Goal: Task Accomplishment & Management: Use online tool/utility

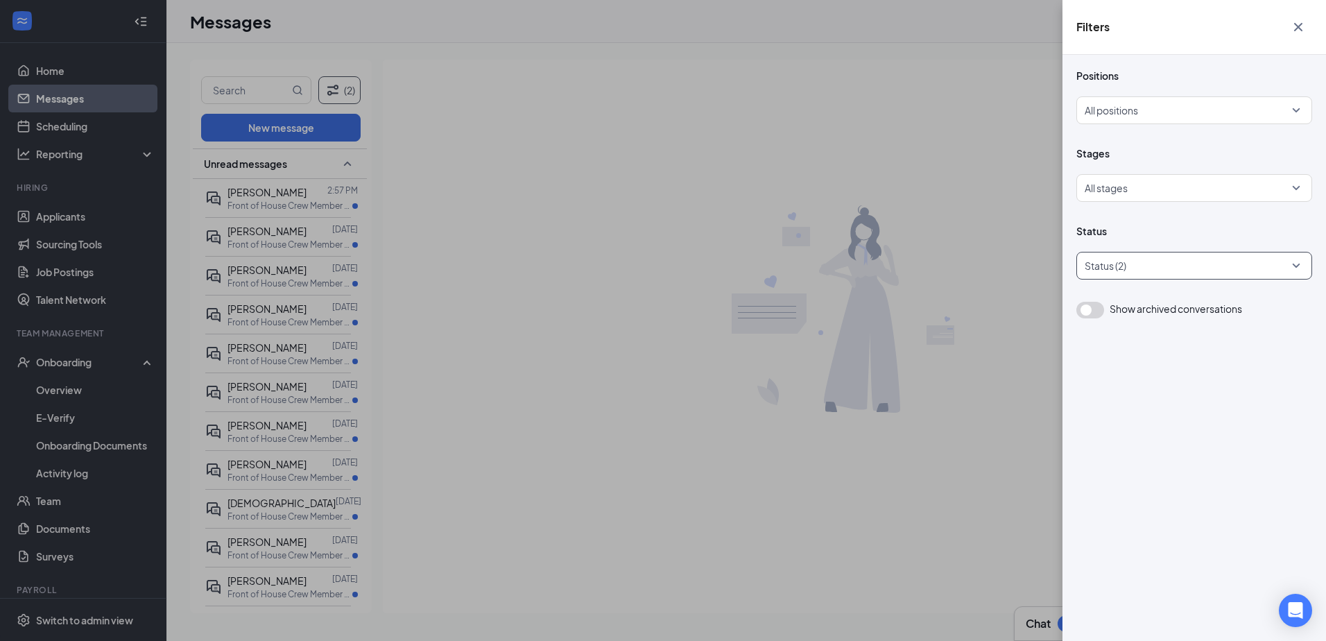
click at [1195, 261] on div at bounding box center [1187, 265] width 215 height 22
click at [1002, 338] on div "Filters Positions All positions Stages All stages Status Show archived conversa…" at bounding box center [663, 320] width 1326 height 641
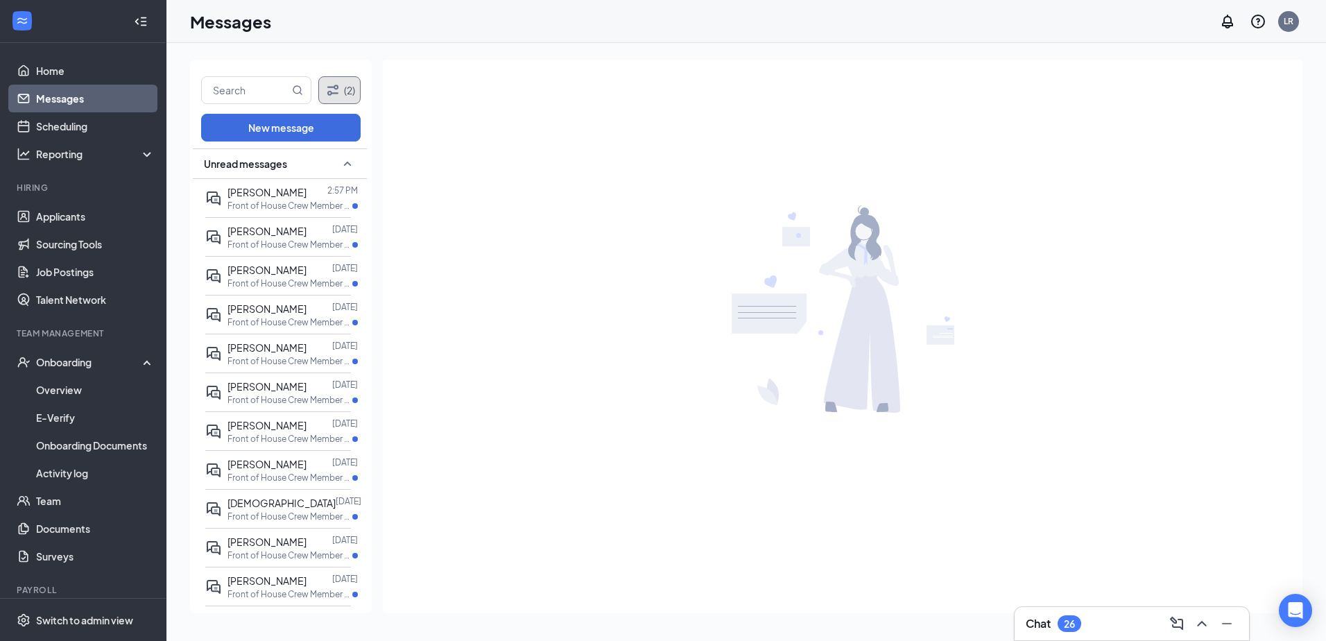
click at [354, 80] on button "(2)" at bounding box center [339, 90] width 42 height 28
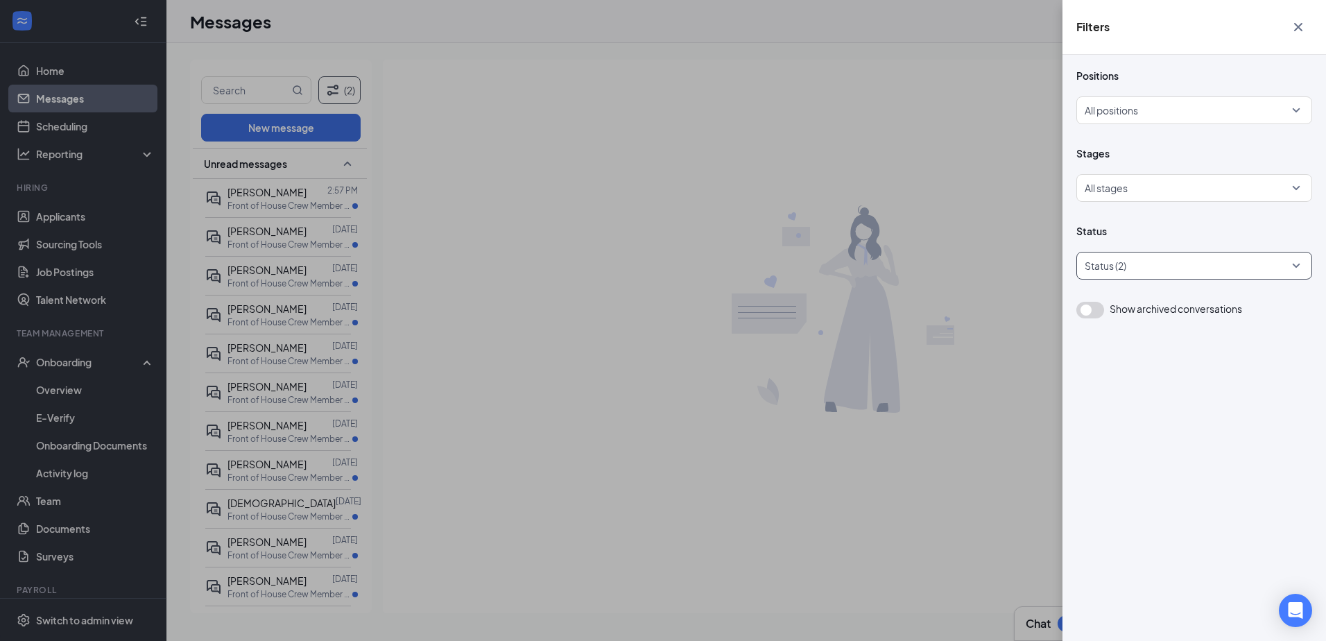
click at [1240, 275] on div at bounding box center [1187, 265] width 215 height 22
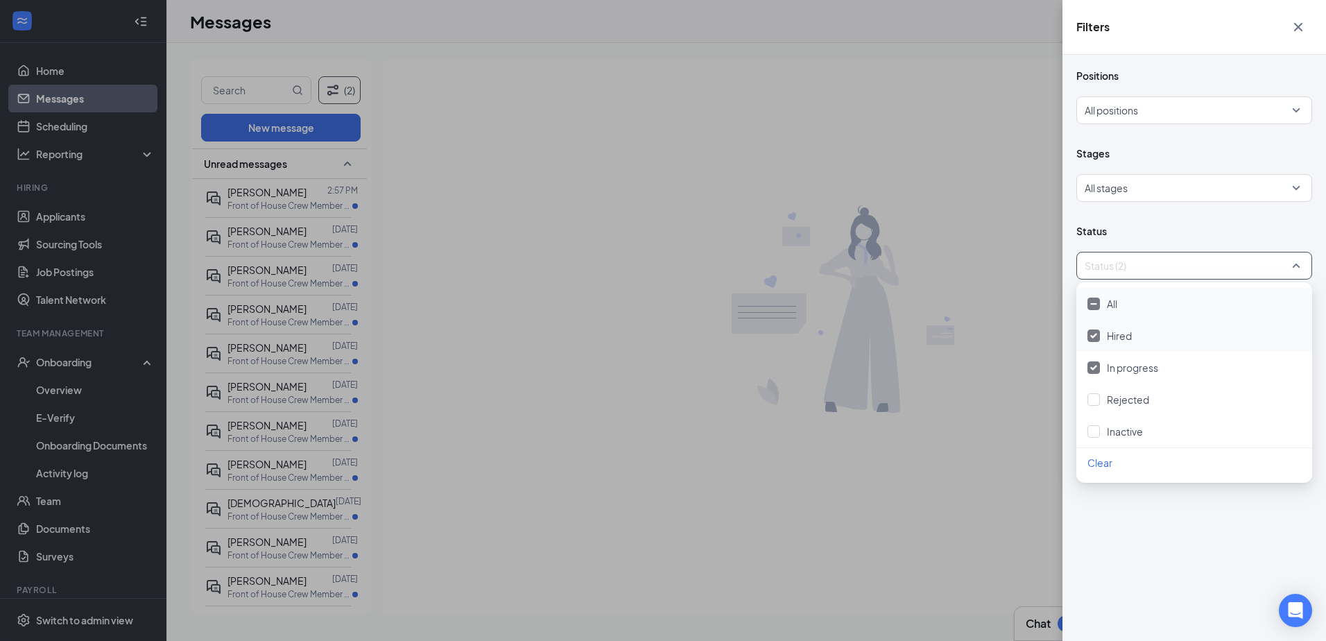
click at [1136, 340] on div "Hired" at bounding box center [1194, 335] width 214 height 15
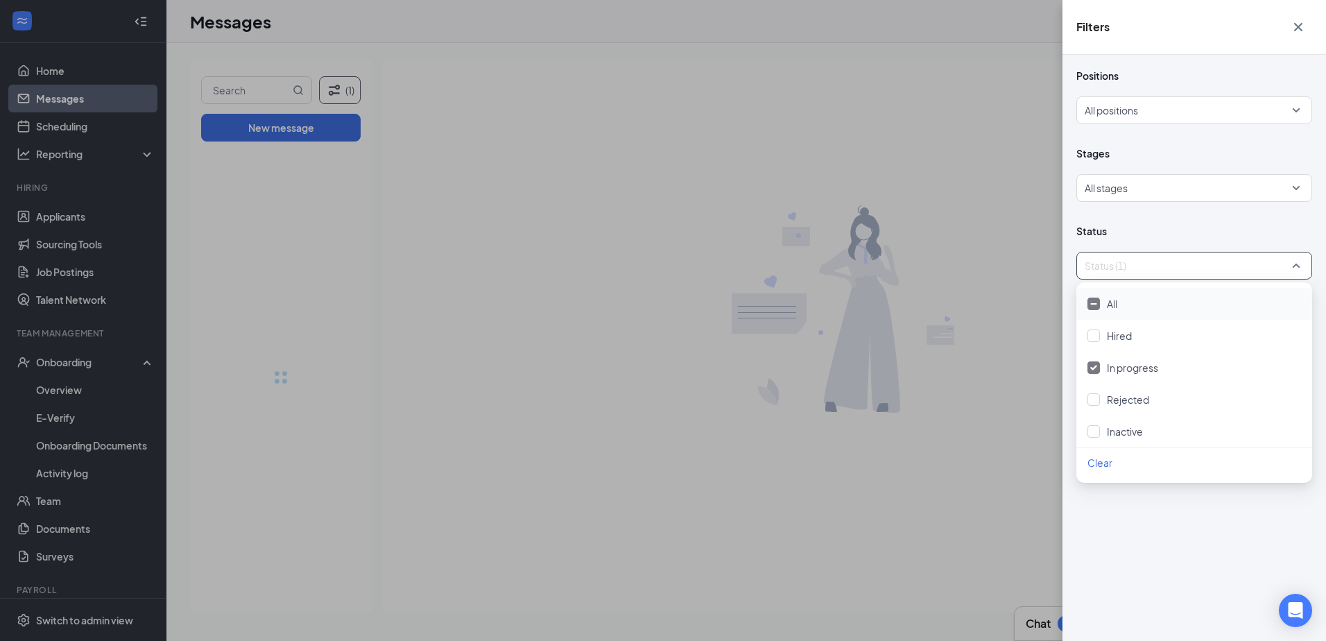
click at [964, 153] on div "Filters Positions All positions Stages All stages Status Status (1) Show archiv…" at bounding box center [663, 320] width 1326 height 641
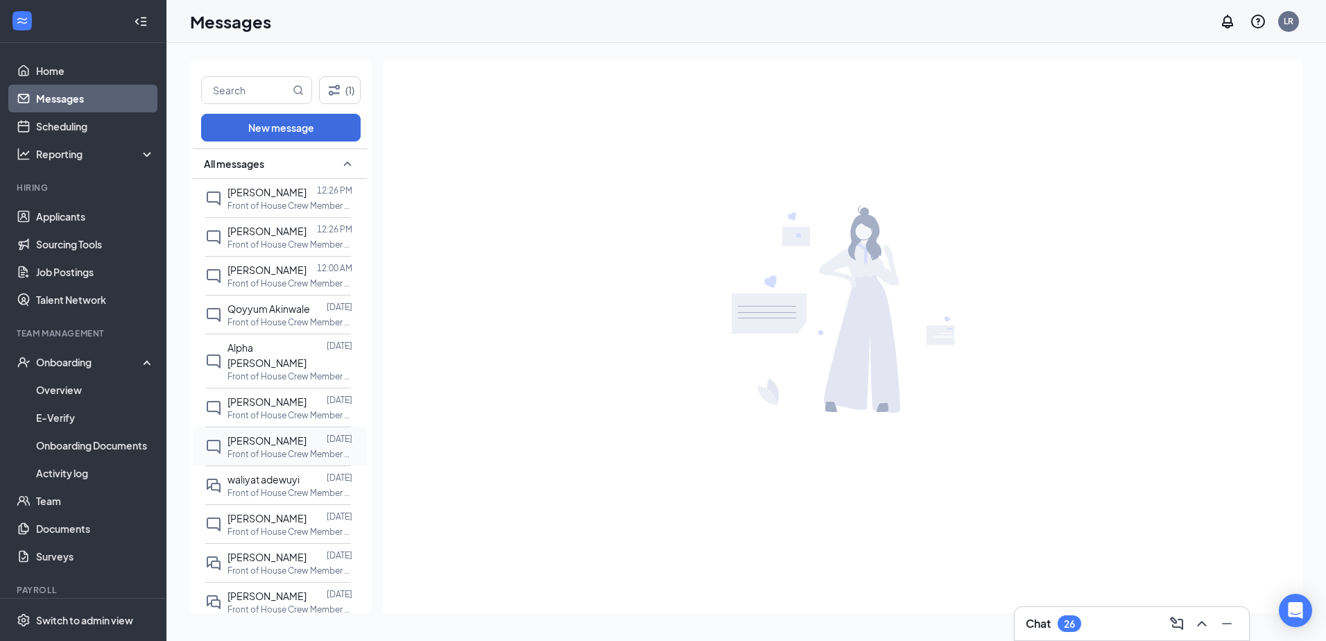
click at [306, 433] on div at bounding box center [316, 440] width 20 height 15
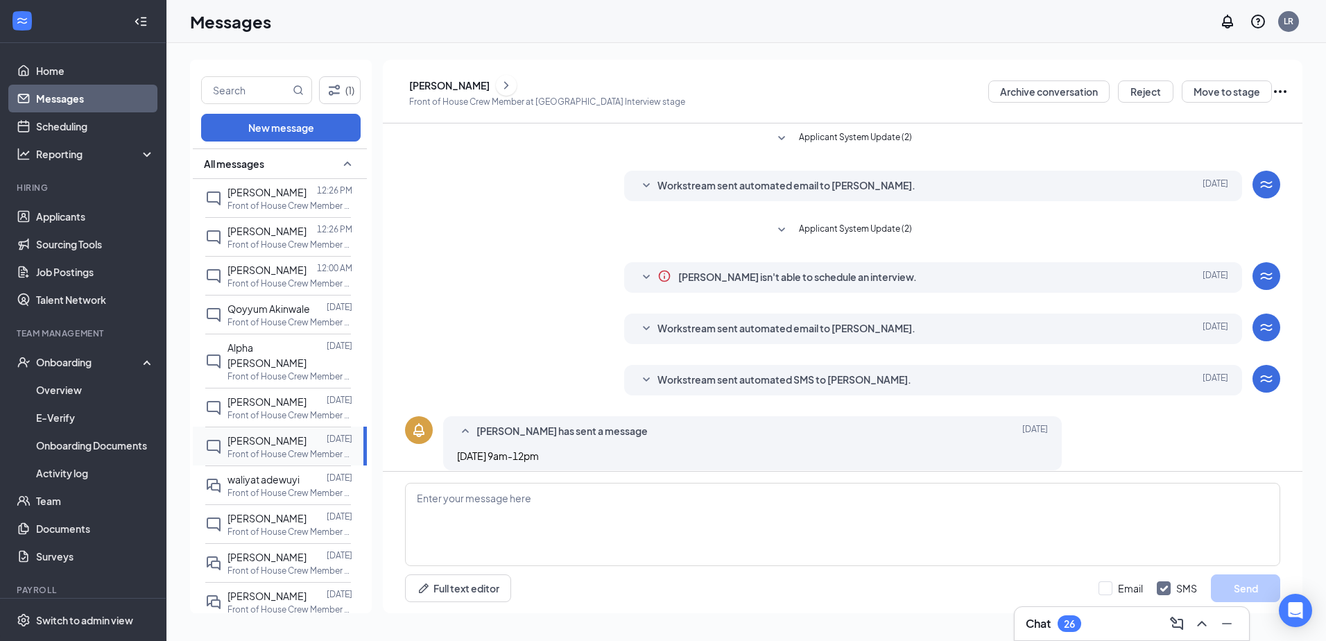
scroll to position [13, 0]
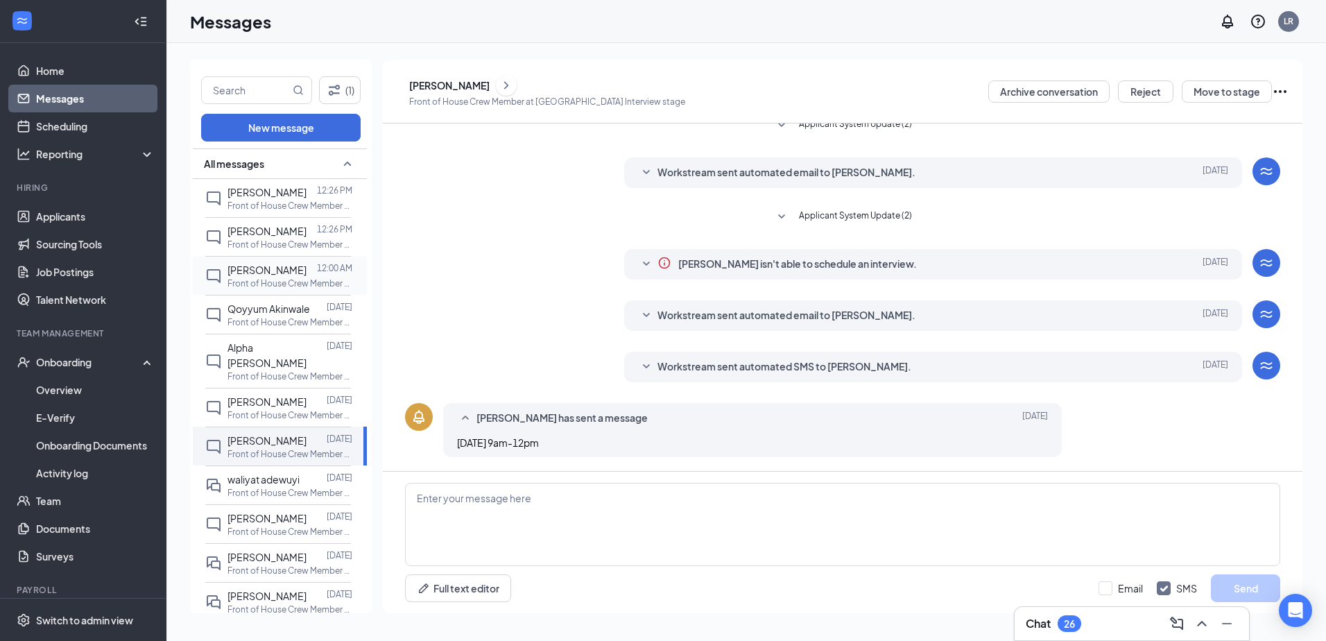
click at [288, 284] on p "Front of House Crew Member at [GEOGRAPHIC_DATA]" at bounding box center [289, 283] width 125 height 12
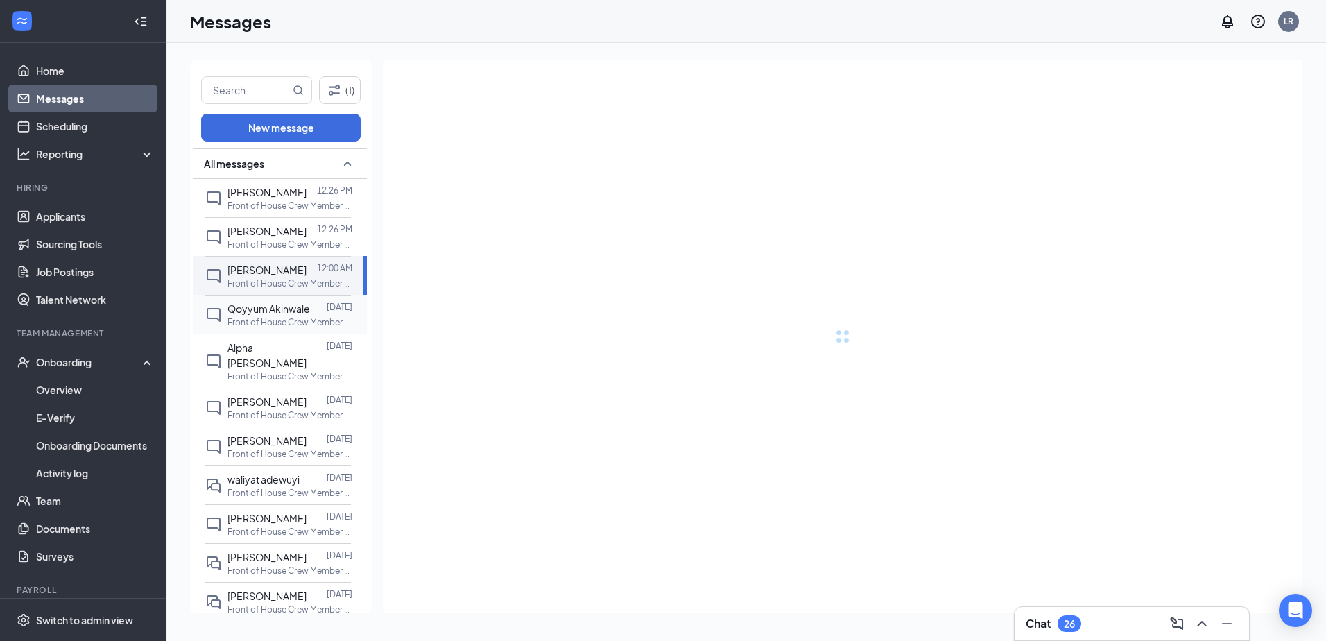
click at [288, 312] on span "Qoyyum Akinwale" at bounding box center [268, 308] width 83 height 12
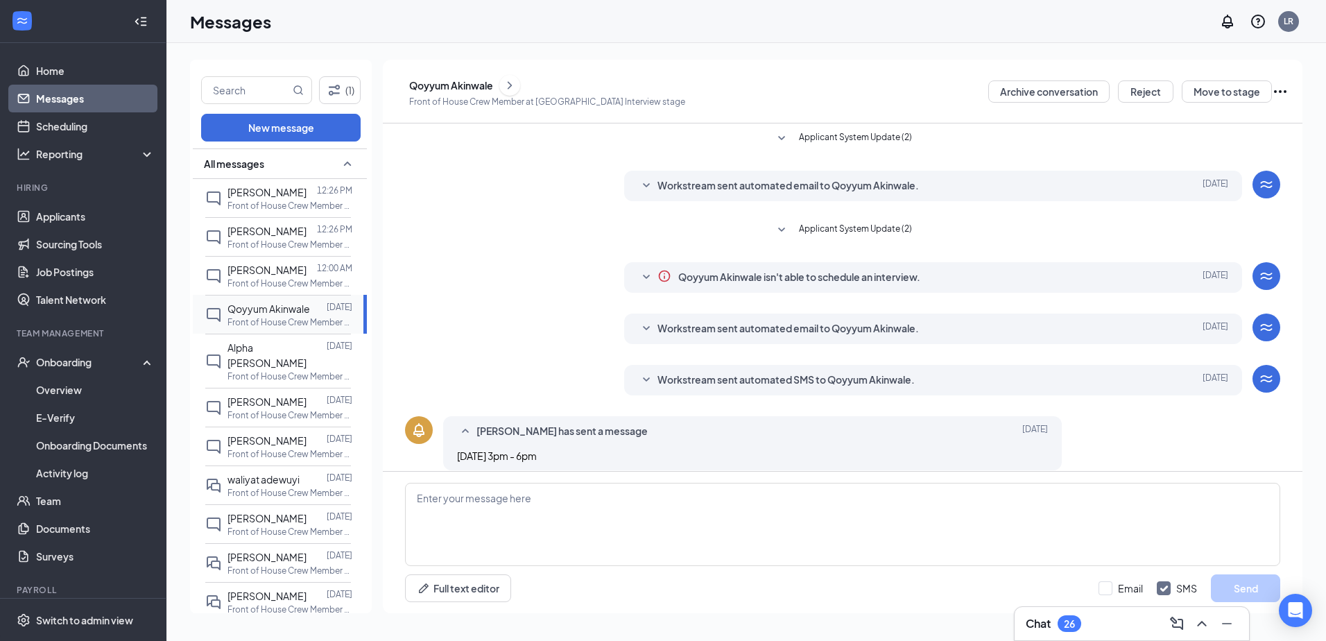
scroll to position [13, 0]
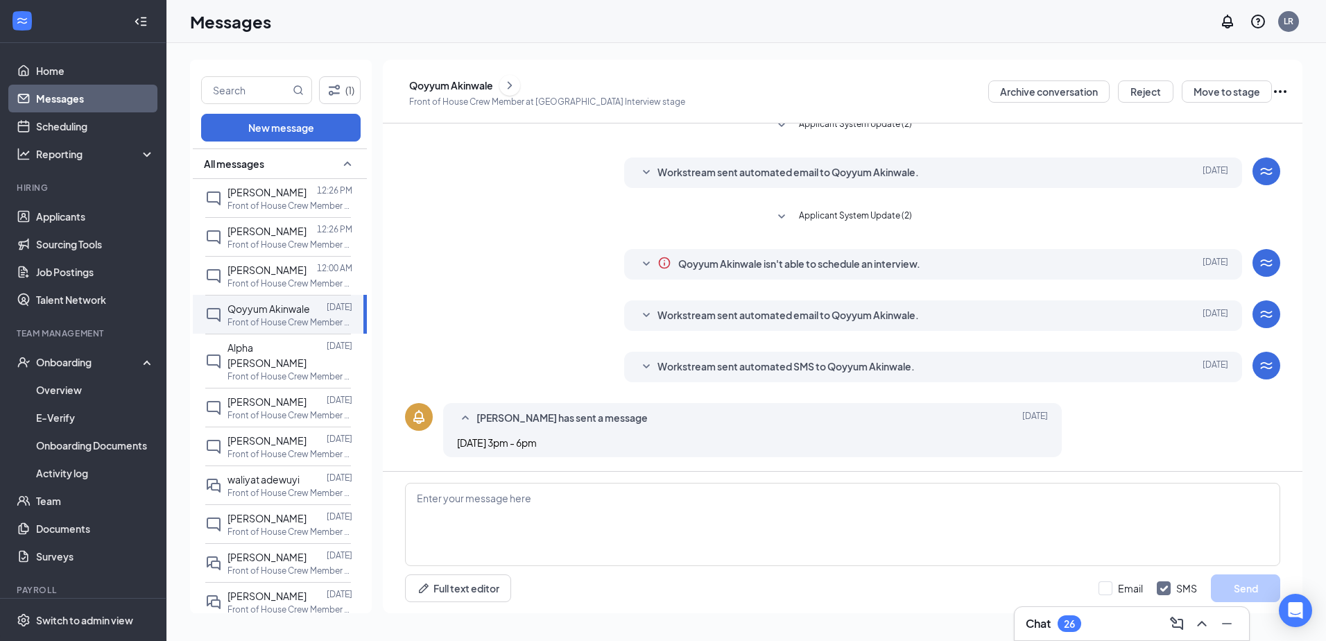
click at [512, 85] on icon "ChevronRight" at bounding box center [510, 85] width 4 height 8
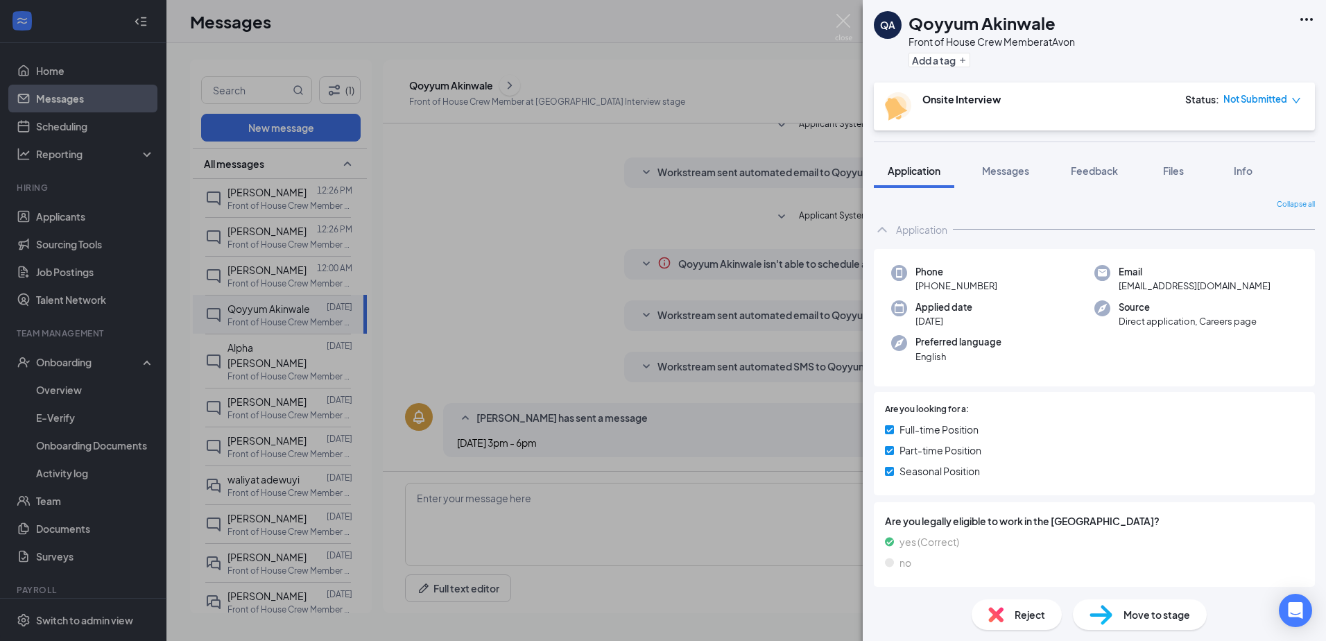
click at [788, 275] on div "QA Qoyyum Akinwale Front of House Crew Member at Avon Add a tag Onsite Intervie…" at bounding box center [663, 320] width 1326 height 641
